Goal: Information Seeking & Learning: Learn about a topic

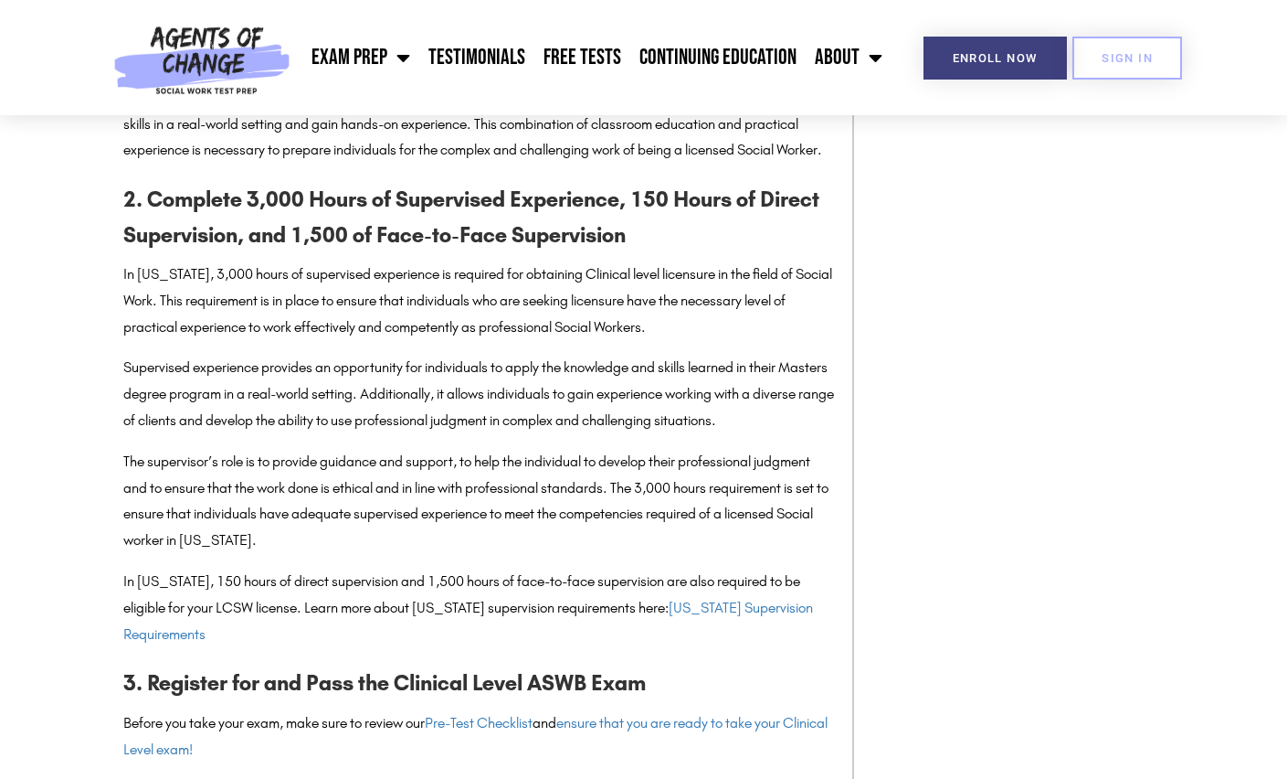
scroll to position [1916, 0]
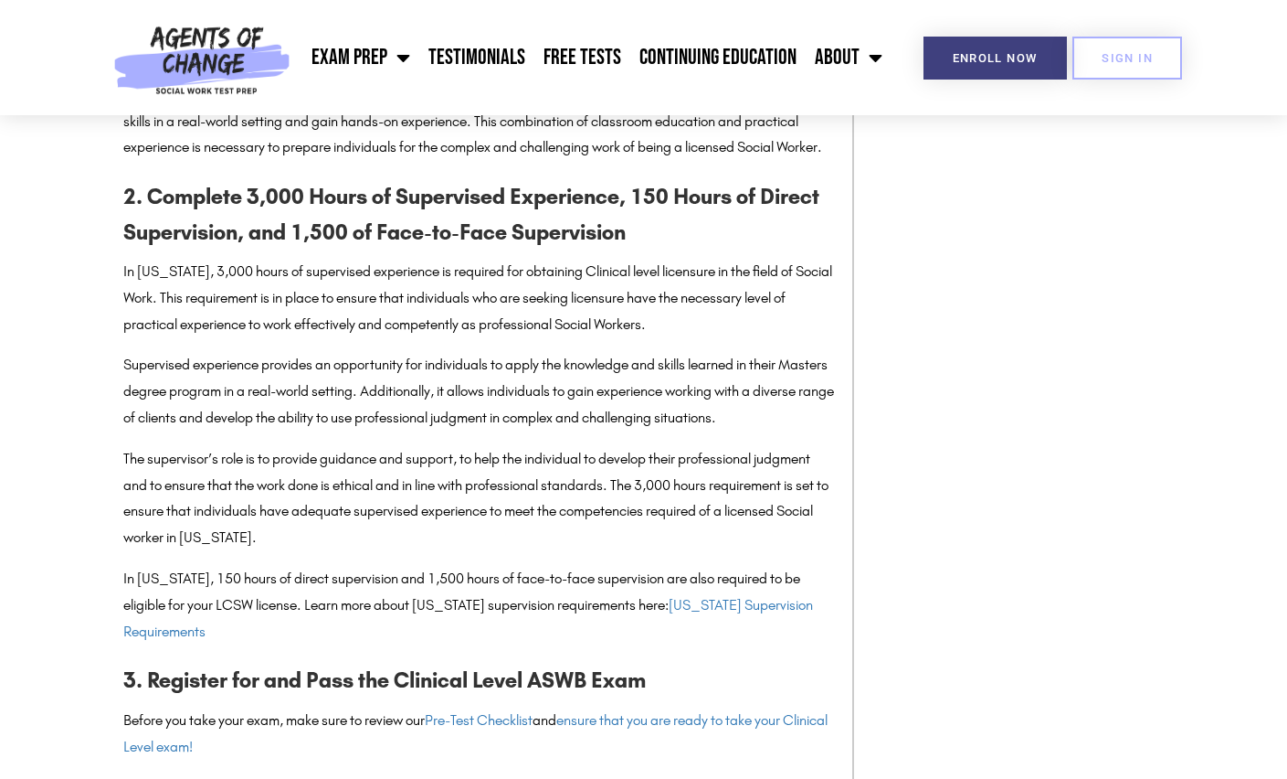
click at [501, 318] on p "In Pennsylvania, 3,000 hours of supervised experience is required for obtaining…" at bounding box center [478, 298] width 711 height 79
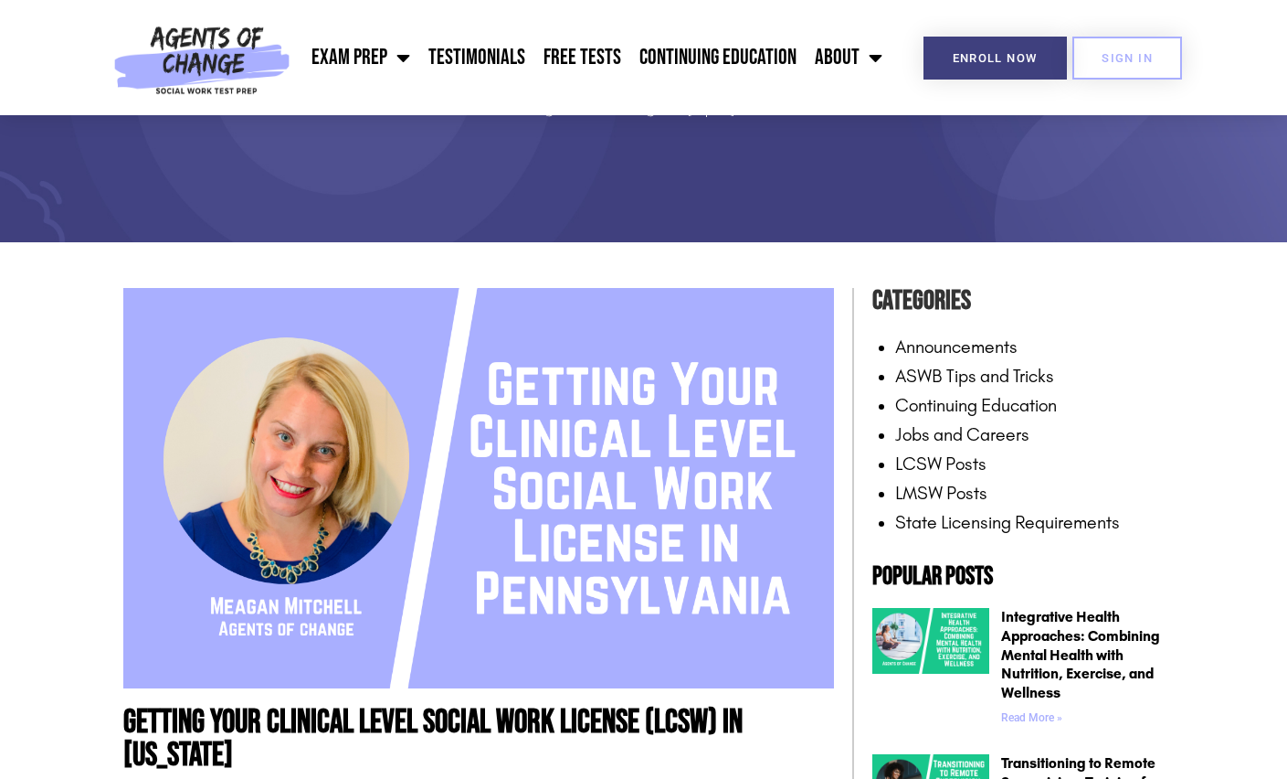
scroll to position [0, 0]
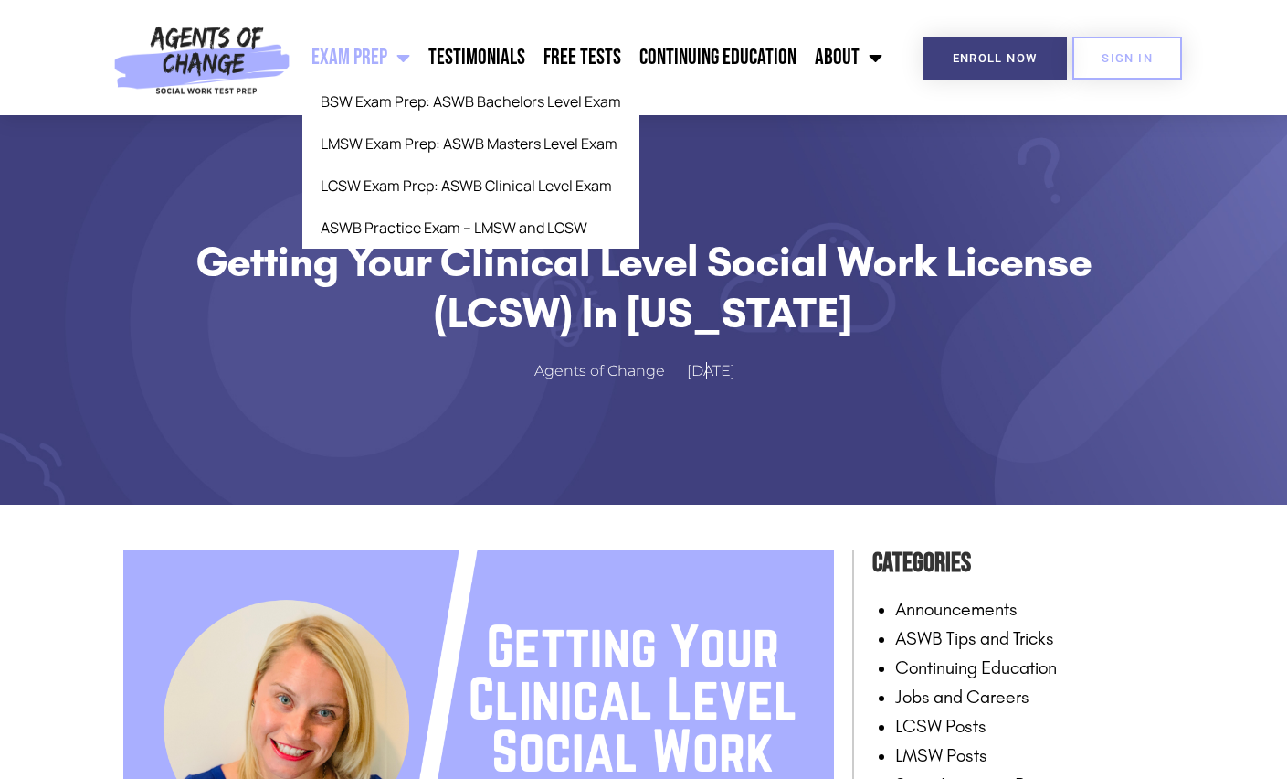
click at [383, 40] on link "Exam Prep" at bounding box center [360, 58] width 117 height 46
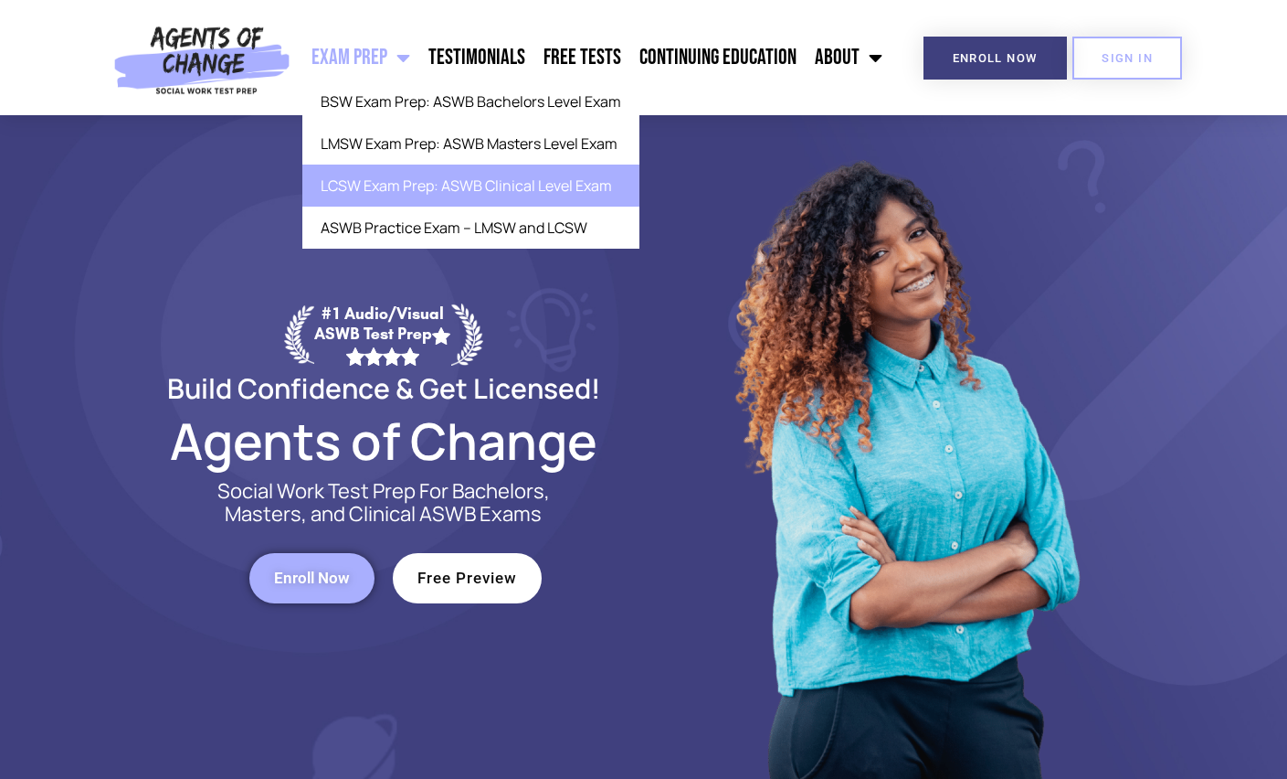
click at [408, 180] on link "LCSW Exam Prep: ASWB Clinical Level Exam" at bounding box center [470, 185] width 337 height 42
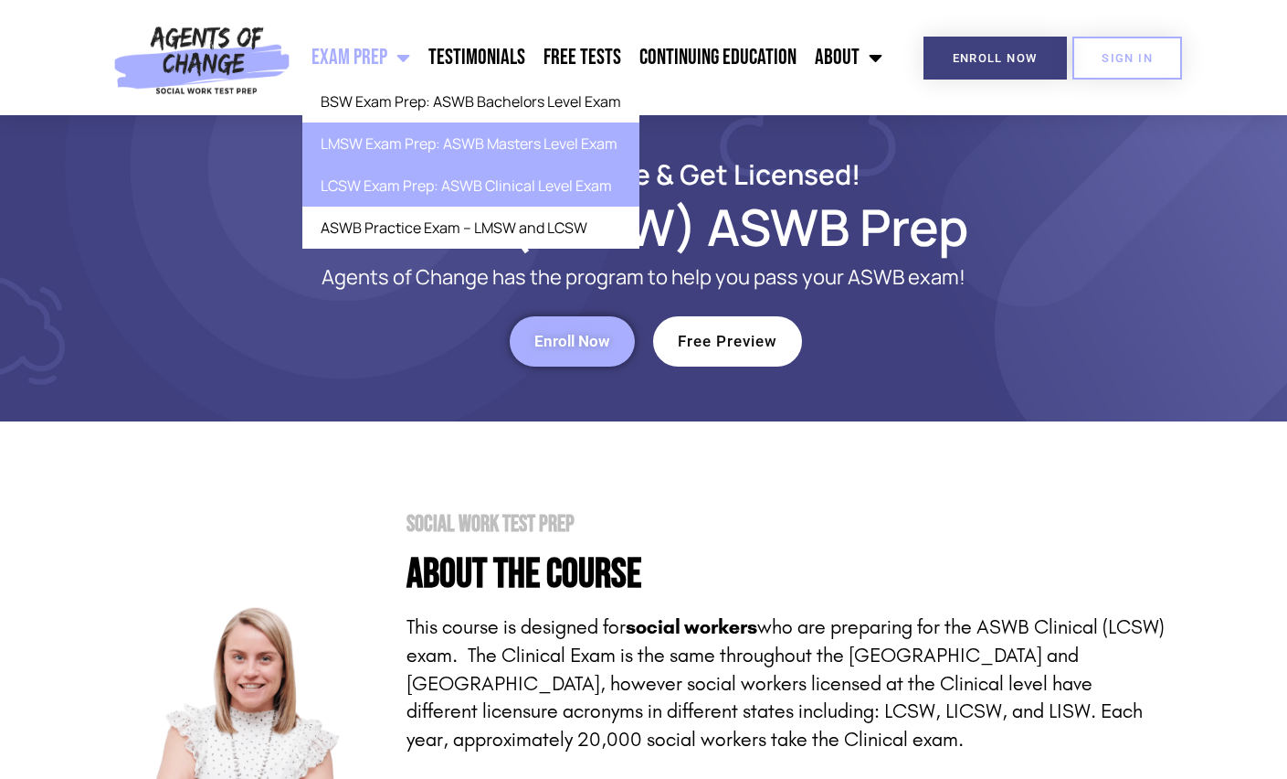
click at [411, 130] on link "LMSW Exam Prep: ASWB Masters Level Exam" at bounding box center [470, 143] width 337 height 42
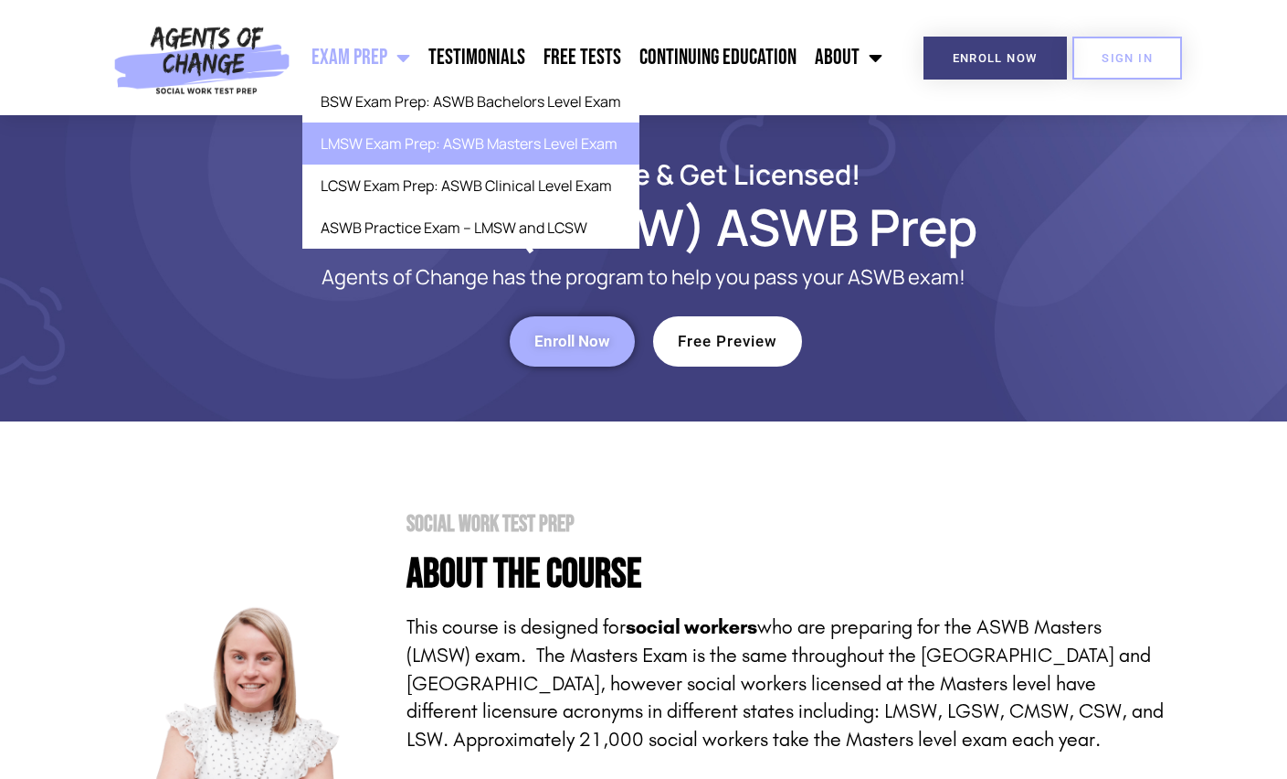
click at [384, 45] on link "Exam Prep" at bounding box center [360, 58] width 117 height 46
